Goal: Check status: Check status

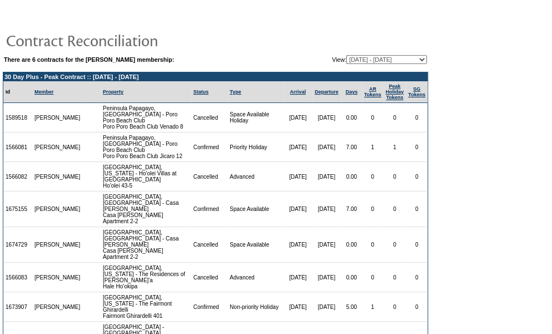
click at [397, 60] on select "[DATE] - [DATE] [DATE] - [DATE] (Current) [DATE] - [DATE] [DATE] - [DATE] [DATE…" at bounding box center [386, 59] width 81 height 9
select select "140939"
click at [346, 55] on select "[DATE] - [DATE] [DATE] - [DATE] (Current) [DATE] - [DATE] [DATE] - [DATE] [DATE…" at bounding box center [386, 59] width 81 height 9
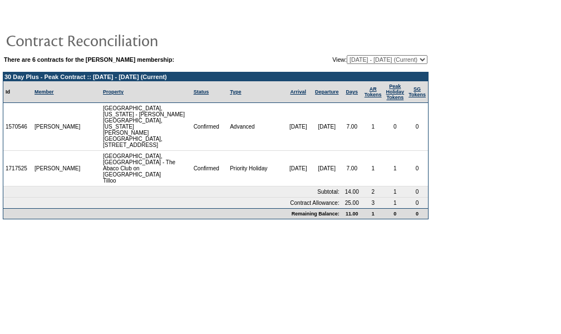
click at [383, 58] on select "[DATE] - [DATE] [DATE] - [DATE] (Current) [DATE] - [DATE] [DATE] - [DATE] [DATE…" at bounding box center [386, 59] width 81 height 9
select select "140938"
click at [346, 55] on select "[DATE] - [DATE] [DATE] - [DATE] (Current) [DATE] - [DATE] [DATE] - [DATE] [DATE…" at bounding box center [386, 59] width 81 height 9
